Goal: Book appointment/travel/reservation

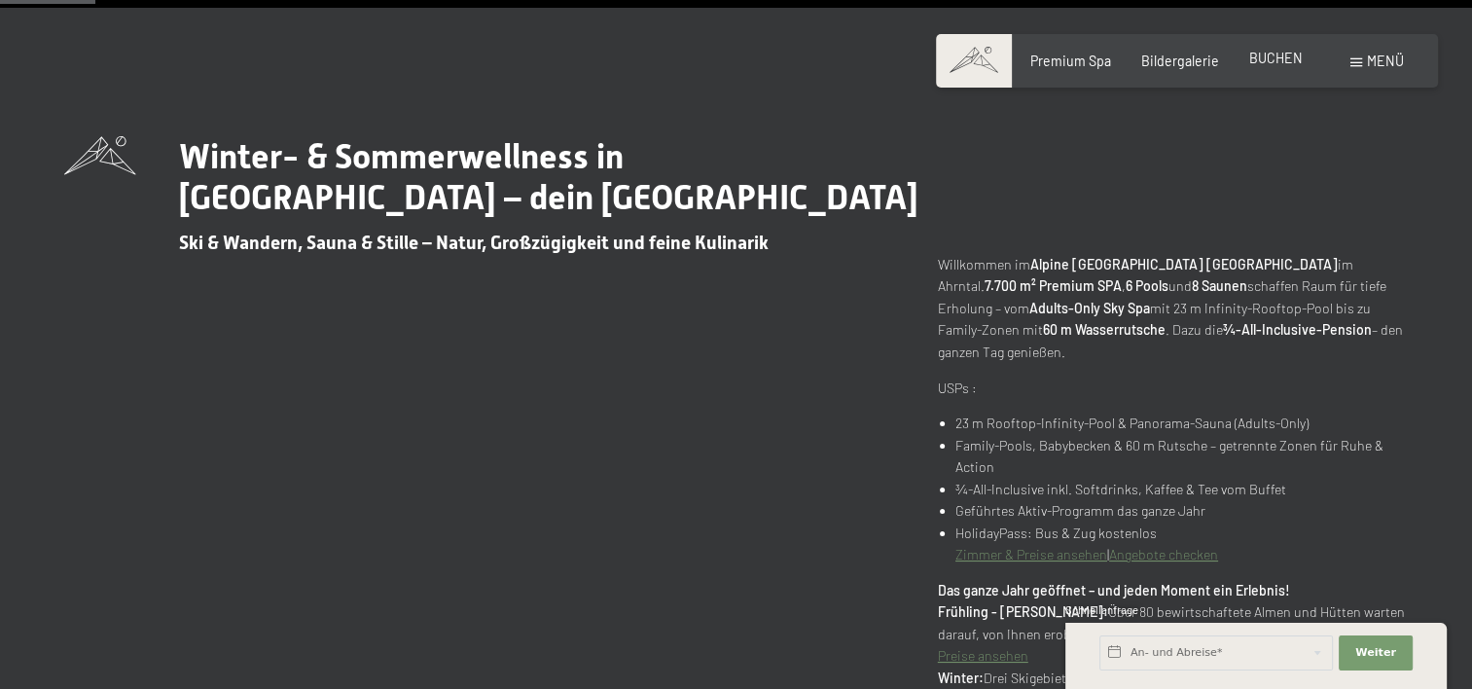
click at [1275, 54] on span "BUCHEN" at bounding box center [1275, 58] width 53 height 17
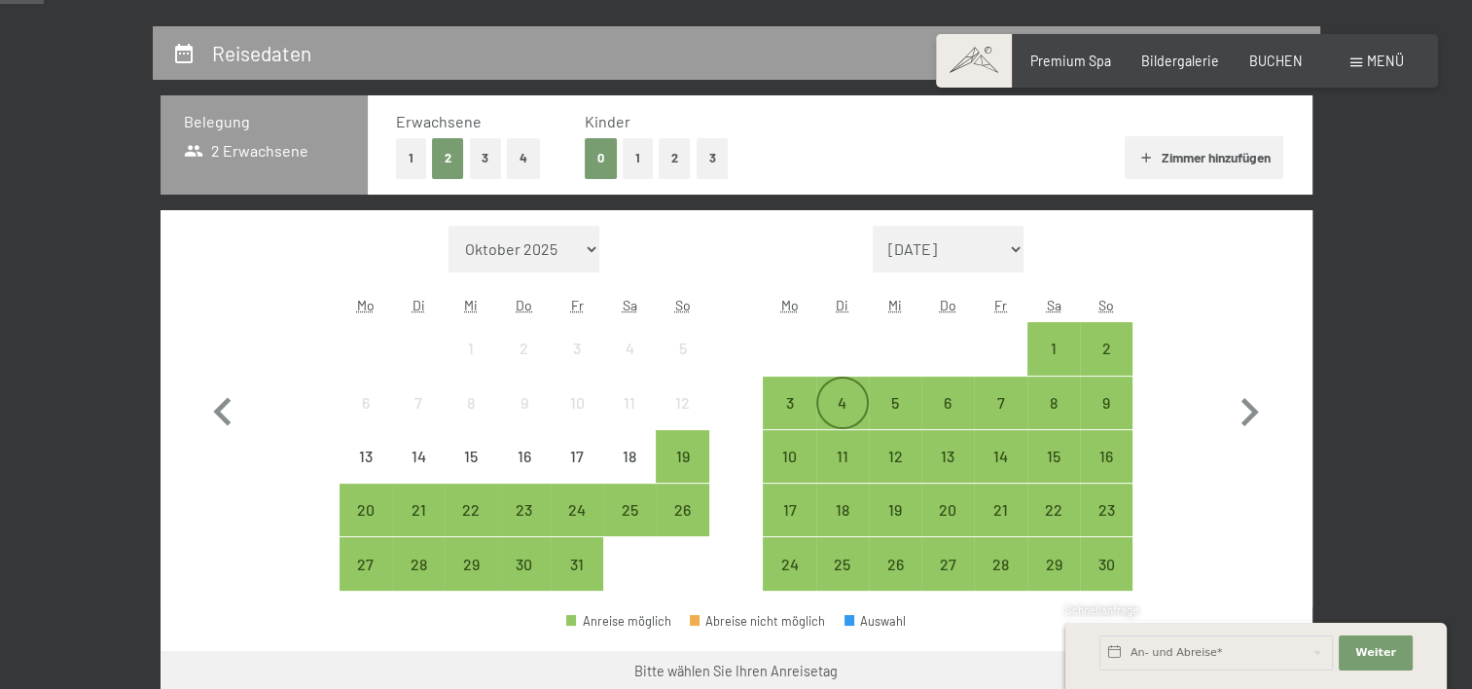
scroll to position [486, 0]
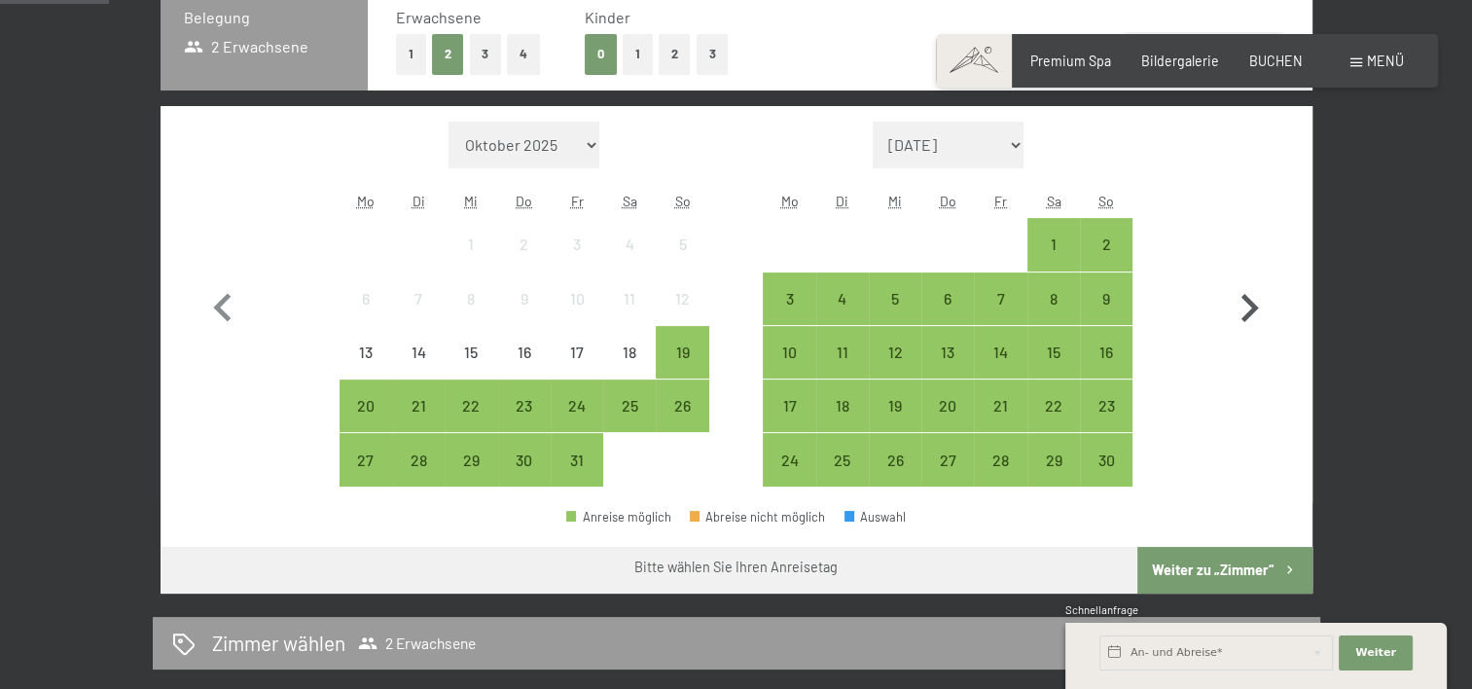
click at [1257, 302] on icon "button" at bounding box center [1249, 308] width 56 height 56
select select "2025-11-01"
select select "2025-12-01"
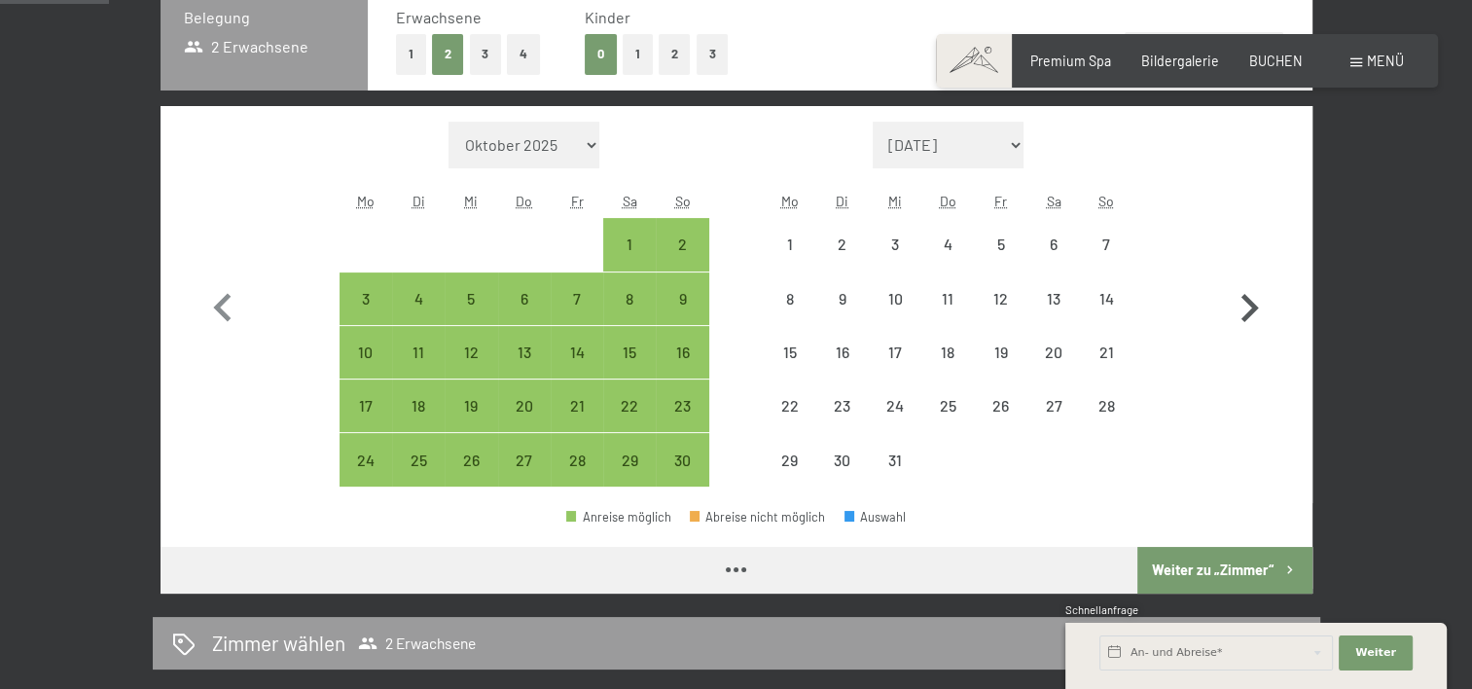
click at [1257, 302] on icon "button" at bounding box center [1249, 308] width 56 height 56
select select "2025-12-01"
select select "2026-01-01"
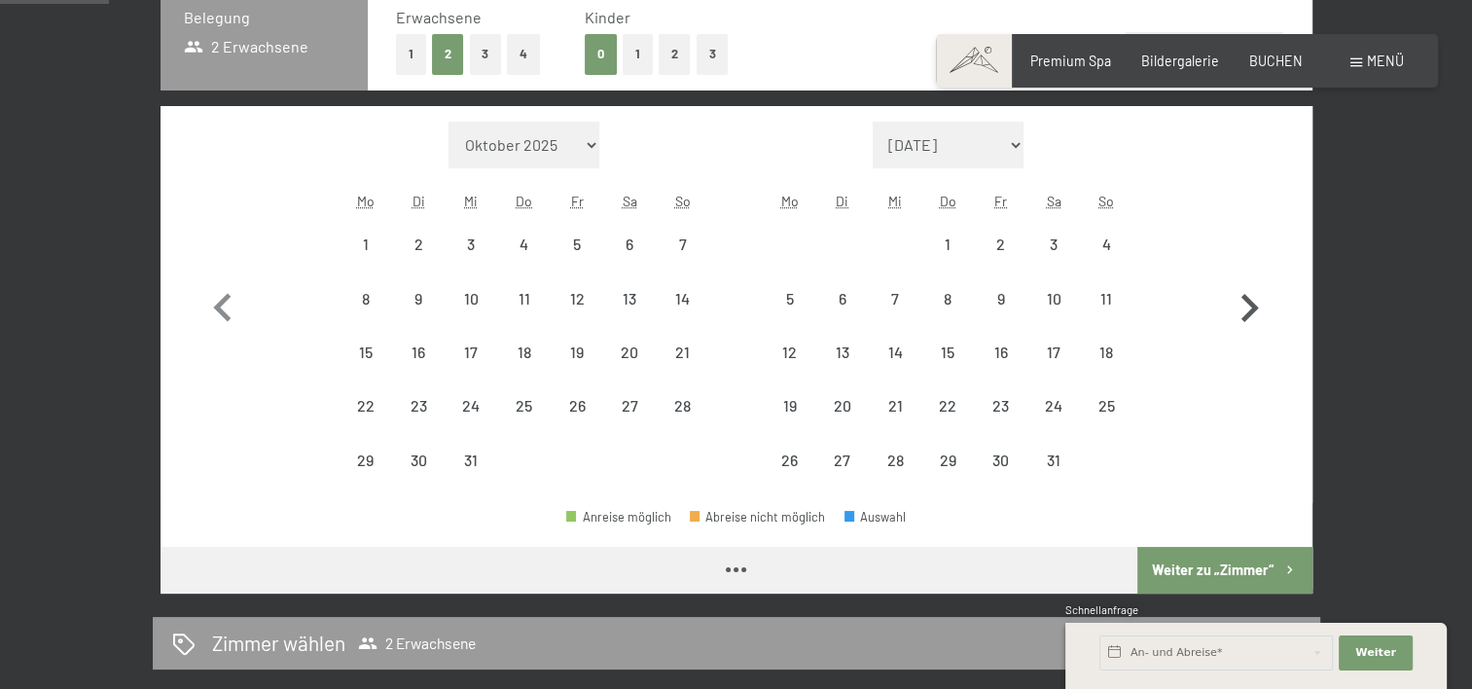
select select "2025-12-01"
select select "2026-01-01"
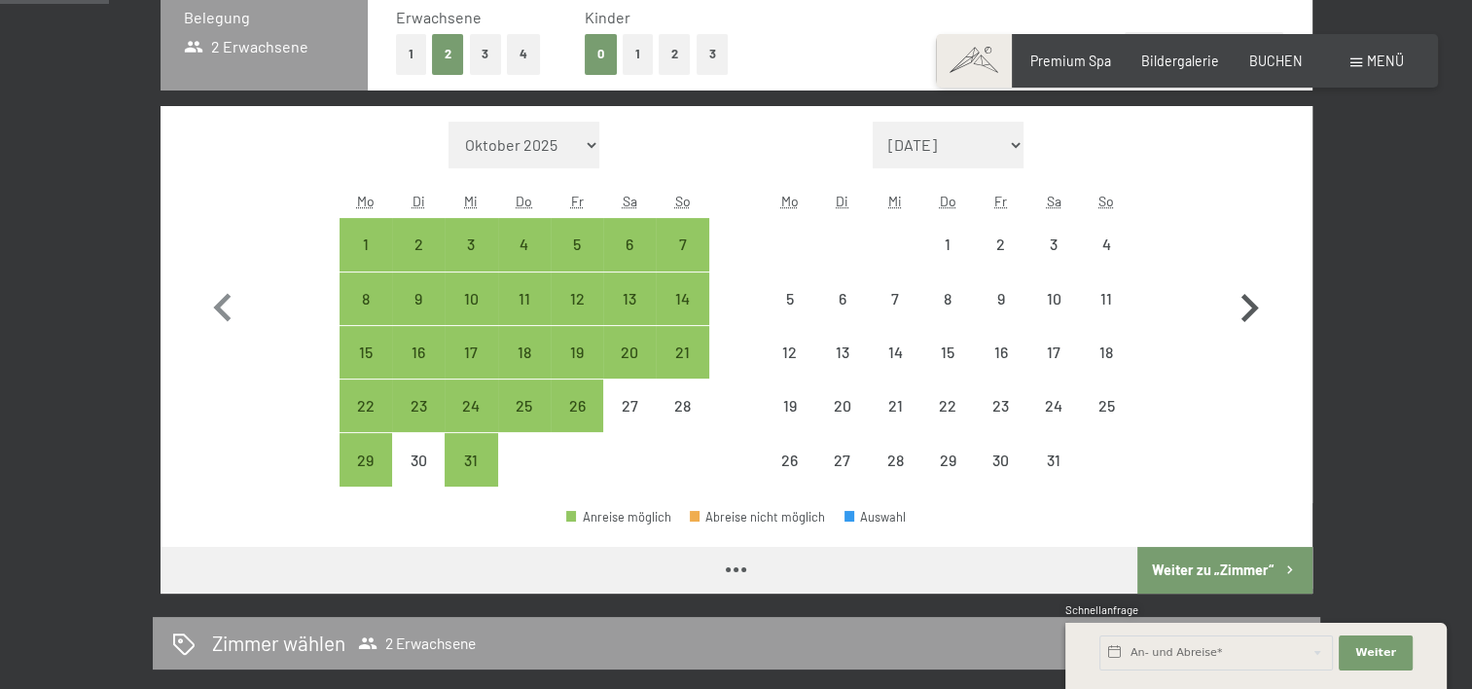
select select "2025-12-01"
select select "2026-01-01"
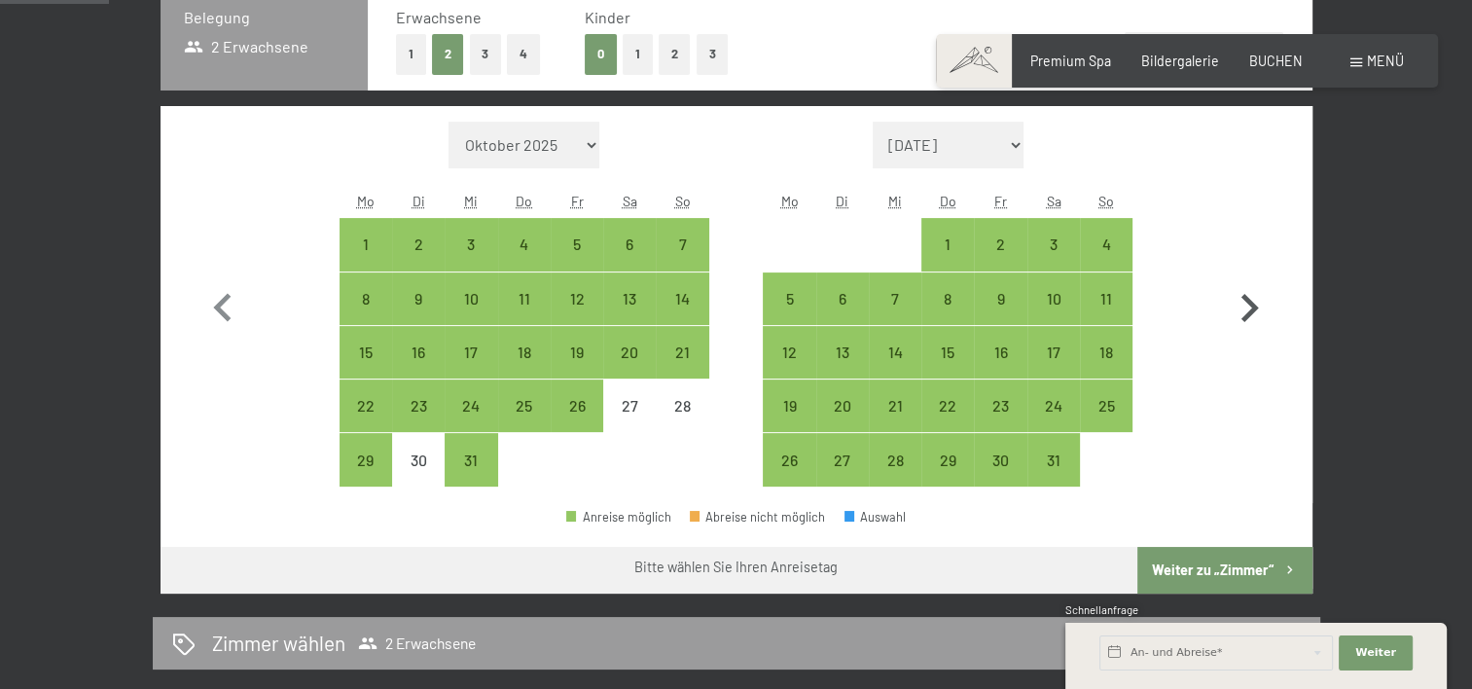
click at [1257, 302] on icon "button" at bounding box center [1249, 308] width 56 height 56
select select "2026-01-01"
select select "2026-02-01"
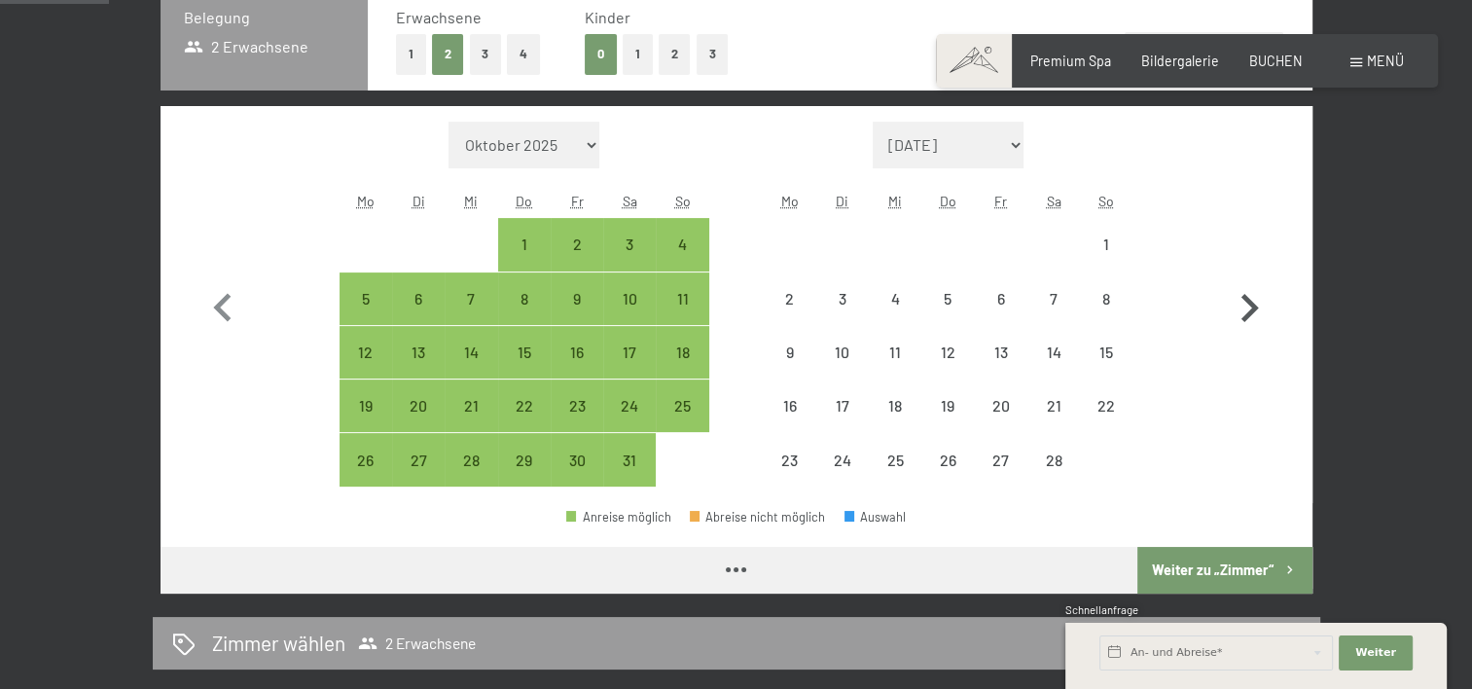
select select "2026-01-01"
select select "2026-02-01"
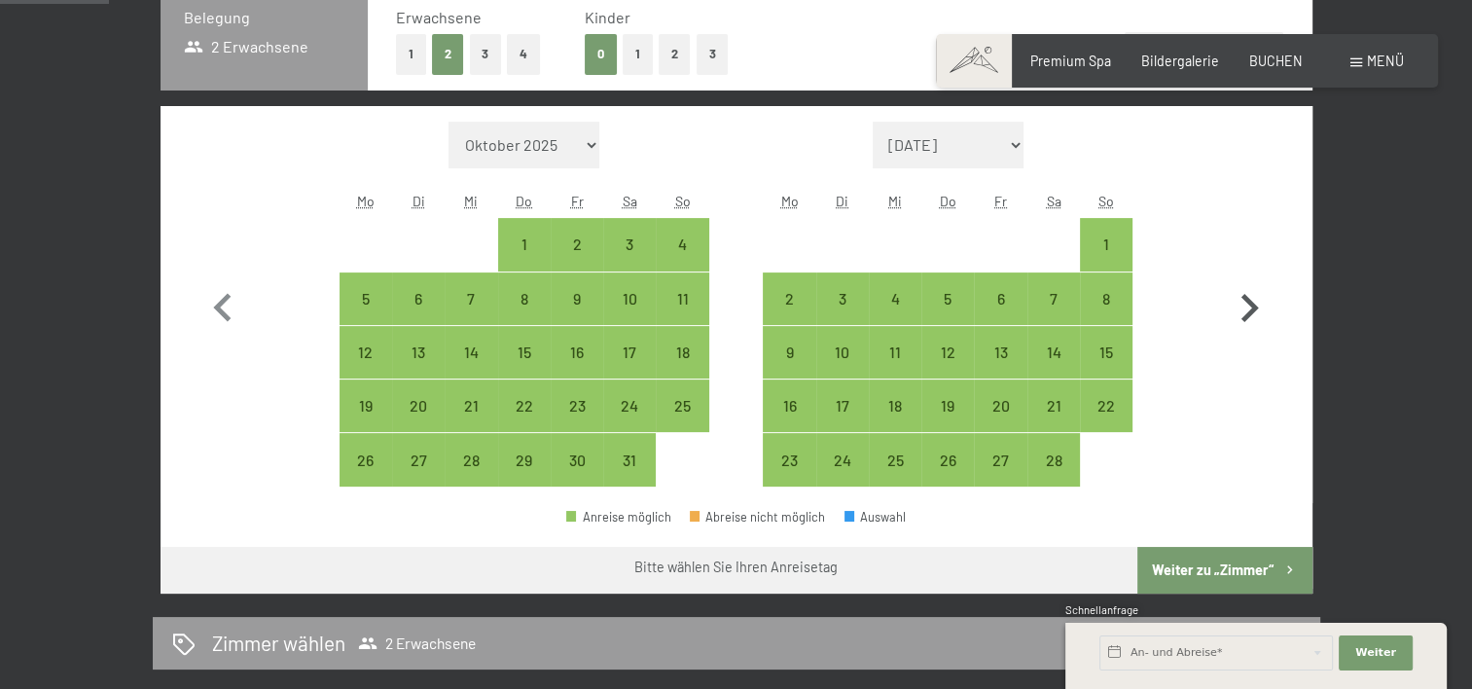
click at [1257, 302] on icon "button" at bounding box center [1249, 308] width 56 height 56
select select "2026-02-01"
select select "2026-03-01"
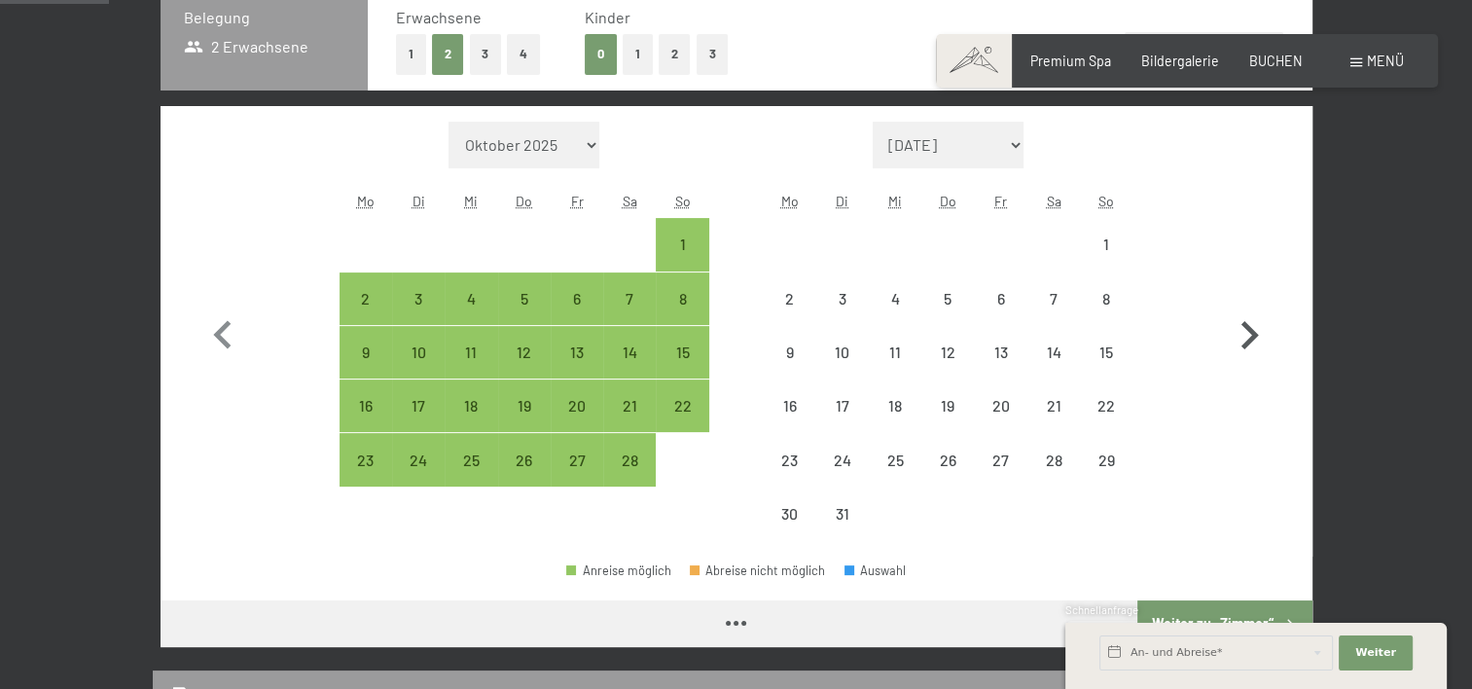
click at [1257, 302] on button "button" at bounding box center [1249, 331] width 56 height 419
select select "2026-03-01"
select select "2026-04-01"
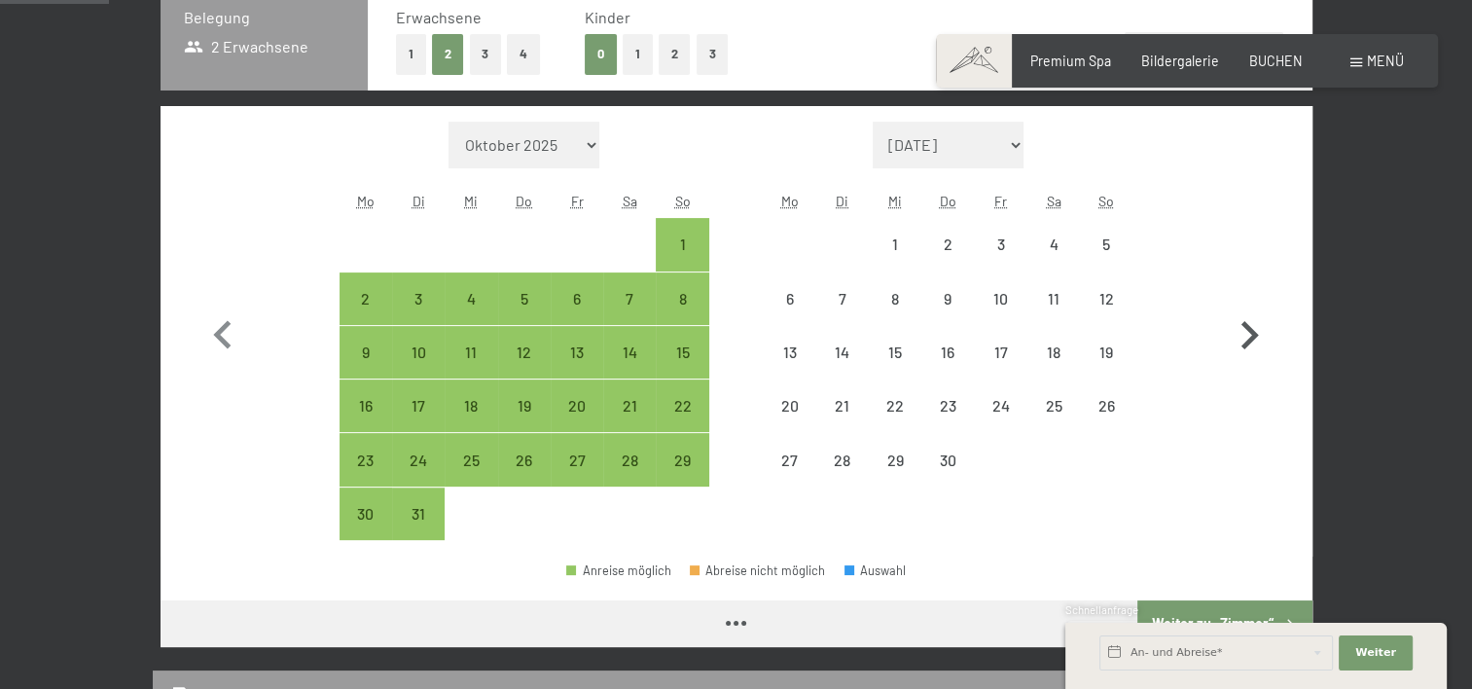
select select "2026-03-01"
select select "2026-04-01"
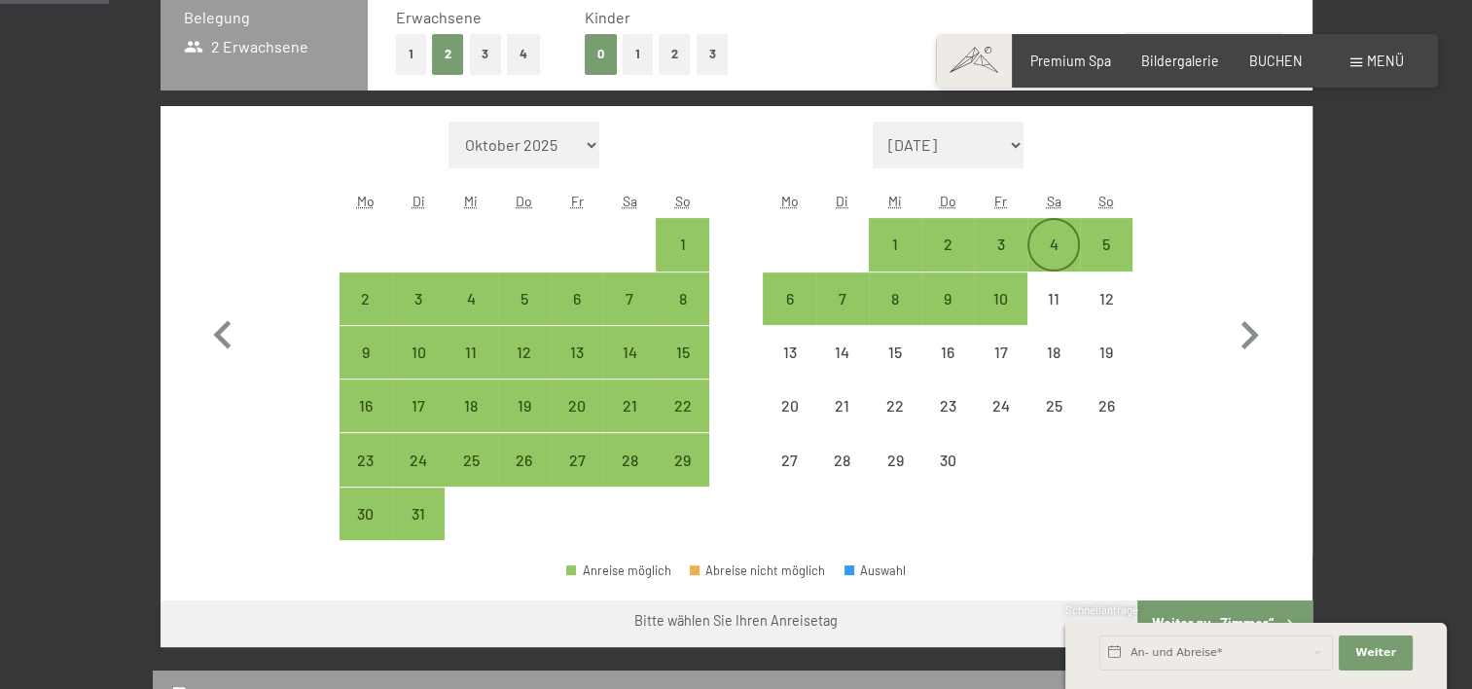
click at [1073, 241] on div "4" at bounding box center [1053, 260] width 49 height 49
select select "2026-03-01"
select select "2026-04-01"
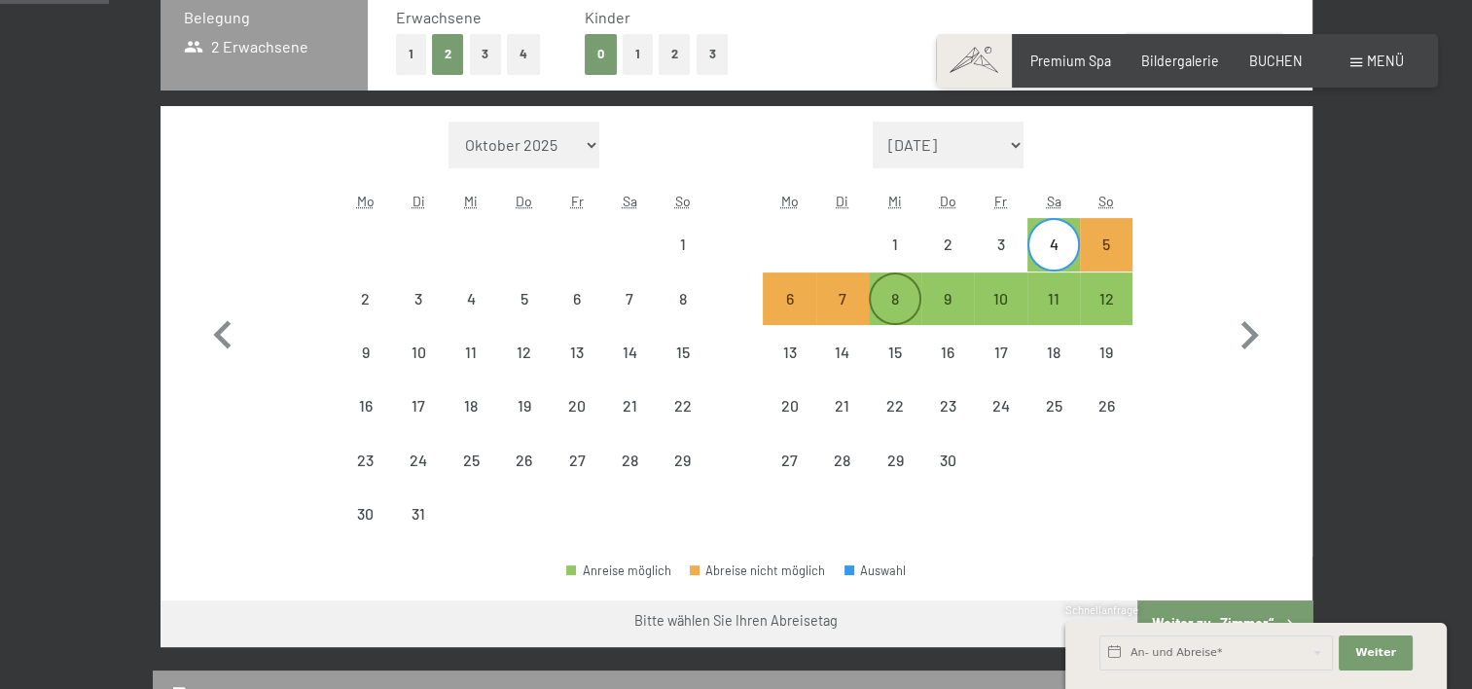
click at [878, 284] on div "8" at bounding box center [894, 298] width 49 height 49
select select "2026-03-01"
select select "2026-04-01"
